Goal: Task Accomplishment & Management: Use online tool/utility

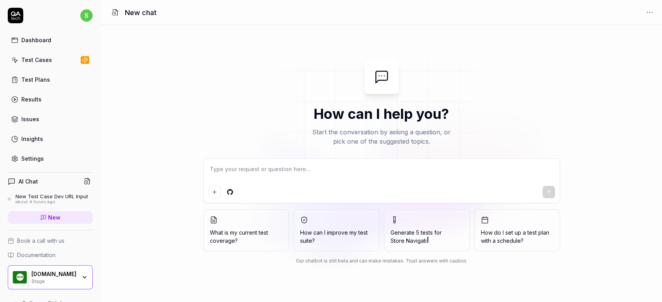
type textarea "*"
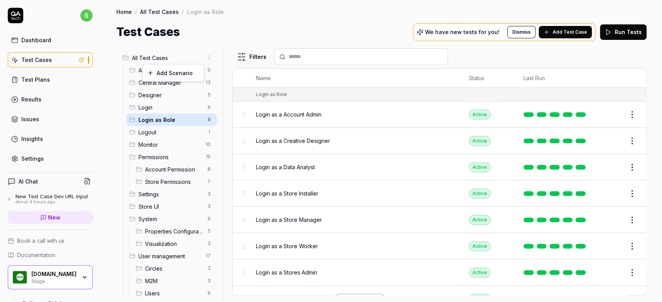
click at [200, 58] on html "s Dashboard Test Cases Test Plans Results Issues Insights Settings AI Chat New …" at bounding box center [331, 151] width 662 height 302
click at [185, 73] on div "Add Scenario" at bounding box center [173, 72] width 61 height 17
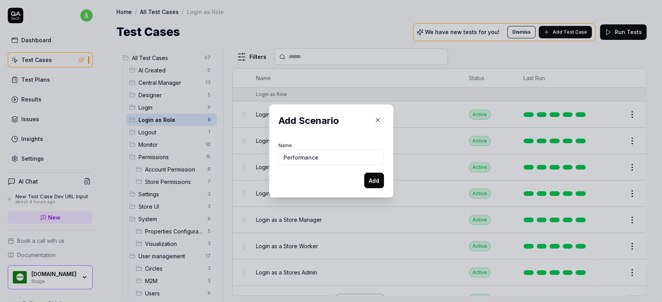
type input "Performance"
click at [364, 173] on button "Add" at bounding box center [374, 181] width 20 height 16
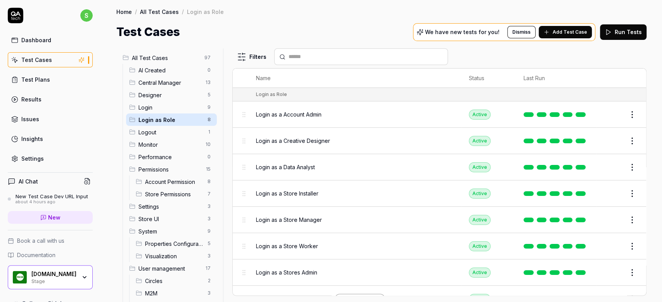
click at [157, 120] on span "Login as Role" at bounding box center [170, 120] width 64 height 8
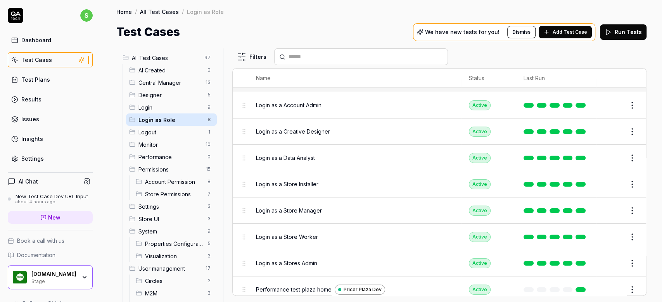
scroll to position [15, 0]
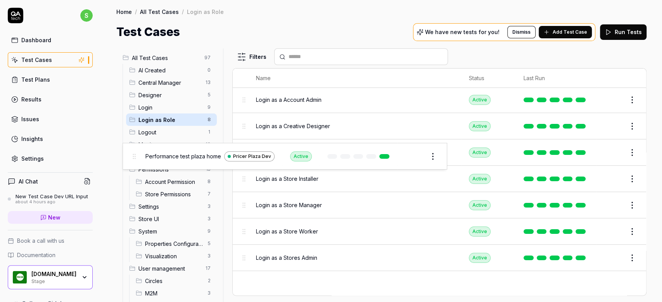
drag, startPoint x: 245, startPoint y: 286, endPoint x: 135, endPoint y: 159, distance: 167.9
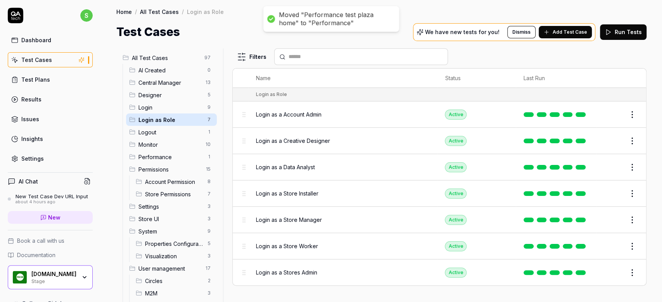
scroll to position [0, 0]
click at [157, 155] on span "Performance" at bounding box center [170, 157] width 64 height 8
